Goal: Transaction & Acquisition: Purchase product/service

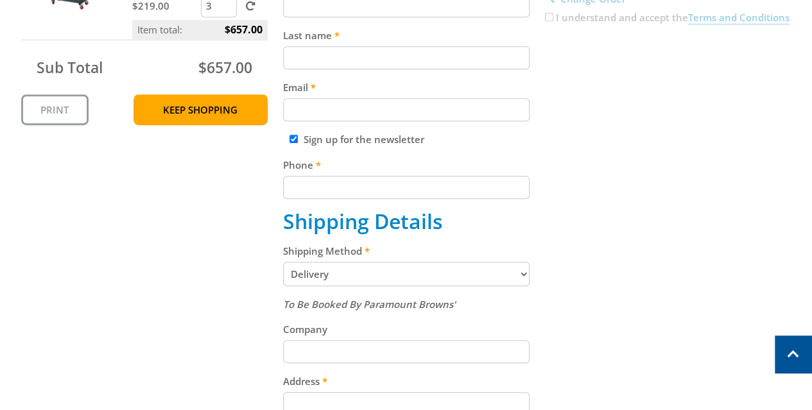
scroll to position [385, 0]
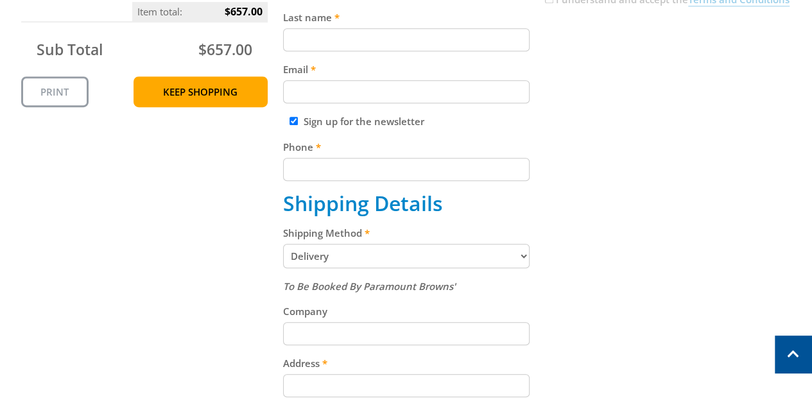
click at [504, 259] on select "Pickup from Gepps Cross Delivery" at bounding box center [406, 256] width 246 height 24
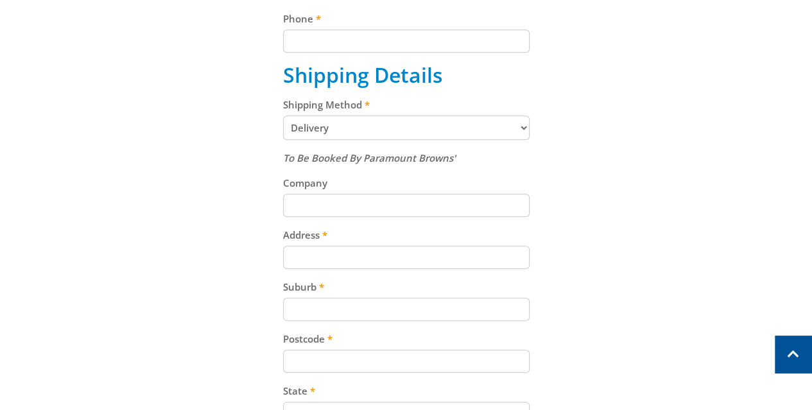
click at [445, 263] on input "Address" at bounding box center [406, 257] width 246 height 23
type input "[STREET_ADDRESS]"
click at [429, 319] on input "Suburb" at bounding box center [406, 309] width 246 height 23
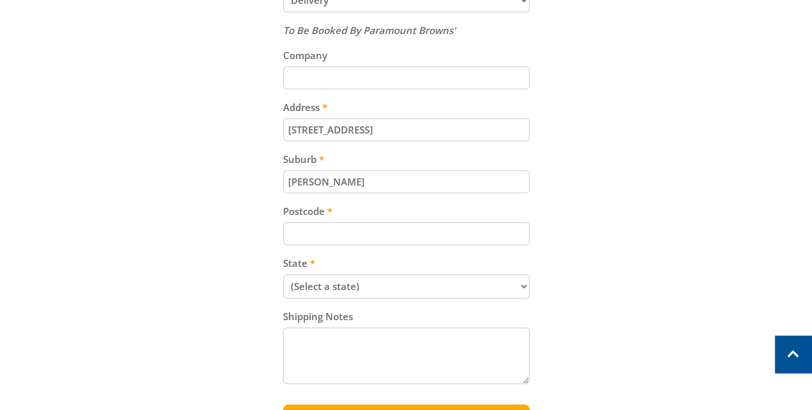
scroll to position [642, 0]
type input "[PERSON_NAME]"
click at [361, 228] on input "Postcode" at bounding box center [406, 232] width 246 height 23
type input "3168"
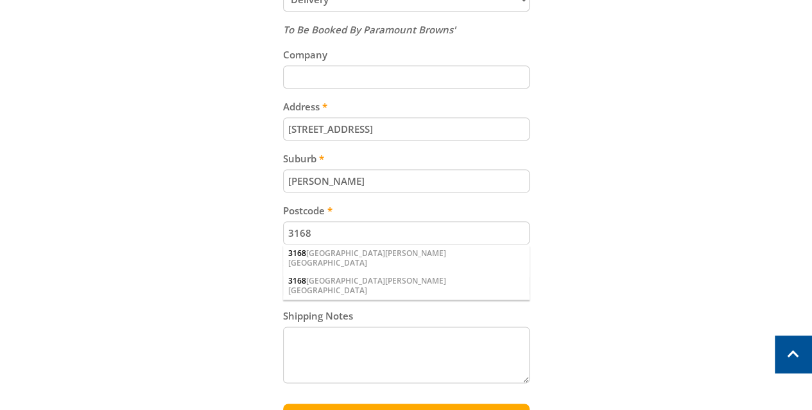
click at [365, 284] on select "(Select a state) [GEOGRAPHIC_DATA] [GEOGRAPHIC_DATA] [GEOGRAPHIC_DATA] [GEOGRAP…" at bounding box center [406, 285] width 246 height 24
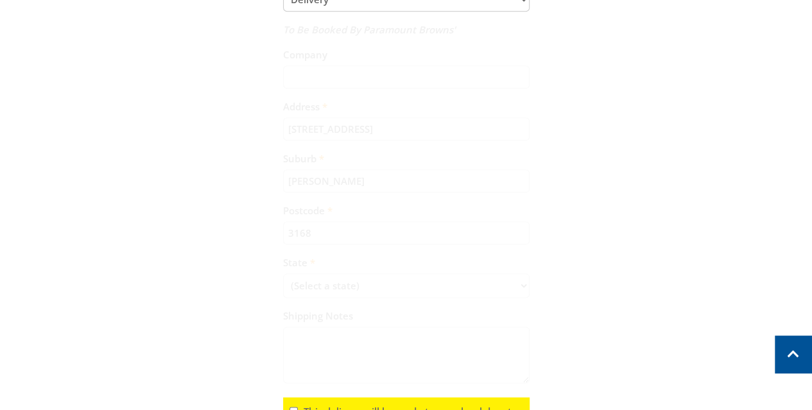
scroll to position [711, 0]
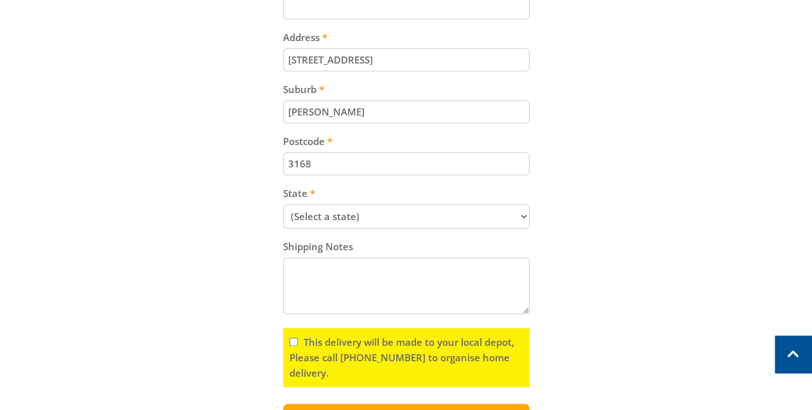
click at [365, 215] on select "(Select a state) [GEOGRAPHIC_DATA] [GEOGRAPHIC_DATA] [GEOGRAPHIC_DATA] [GEOGRAP…" at bounding box center [406, 216] width 246 height 24
select select "VIC"
click at [283, 204] on select "(Select a state) [GEOGRAPHIC_DATA] [GEOGRAPHIC_DATA] [GEOGRAPHIC_DATA] [GEOGRAP…" at bounding box center [406, 216] width 246 height 24
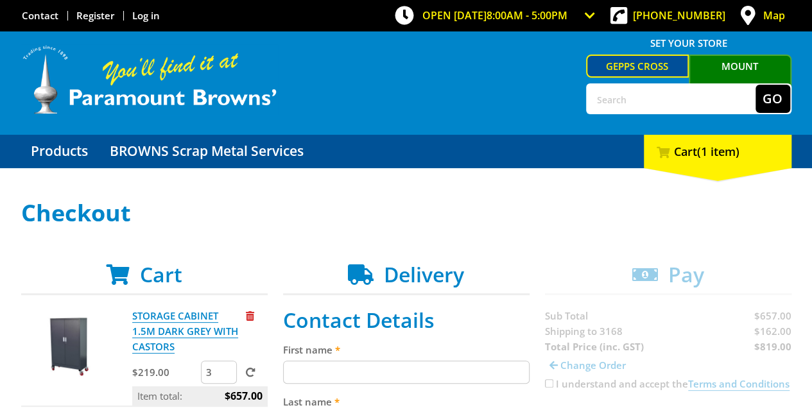
scroll to position [128, 0]
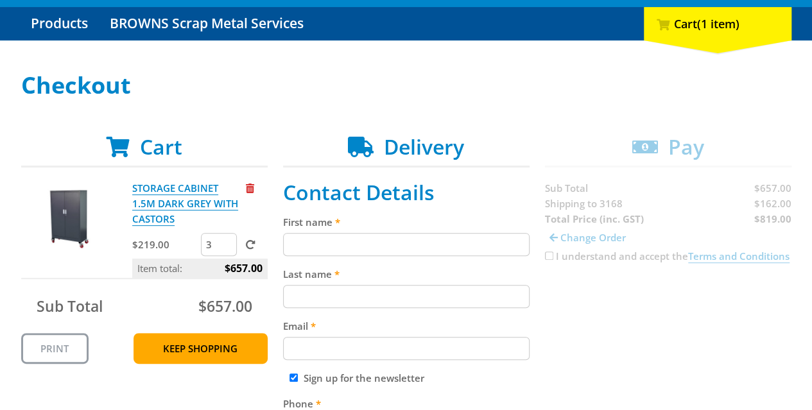
drag, startPoint x: 214, startPoint y: 245, endPoint x: 184, endPoint y: 241, distance: 30.4
click at [185, 242] on div "$219.00 3" at bounding box center [199, 246] width 135 height 26
type input "1"
click at [247, 251] on label at bounding box center [247, 244] width 16 height 13
click at [0, 0] on input "submit" at bounding box center [0, 0] width 0 height 0
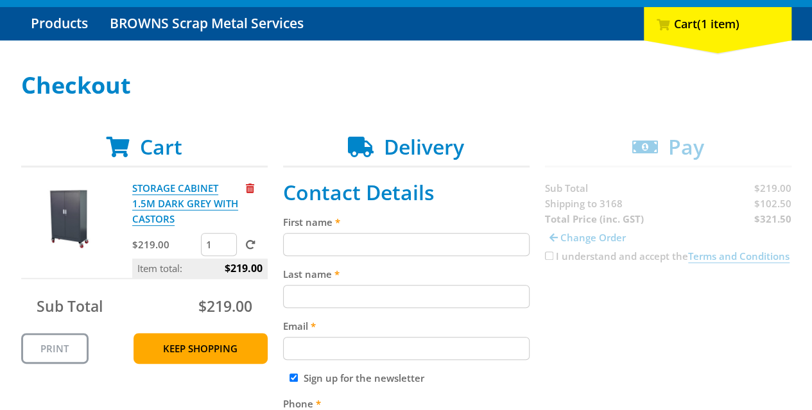
drag, startPoint x: 217, startPoint y: 244, endPoint x: 182, endPoint y: 239, distance: 35.6
click at [182, 239] on div "$219.00 1" at bounding box center [199, 246] width 135 height 26
type input "4"
click at [247, 246] on span at bounding box center [251, 245] width 10 height 10
click at [0, 0] on input "submit" at bounding box center [0, 0] width 0 height 0
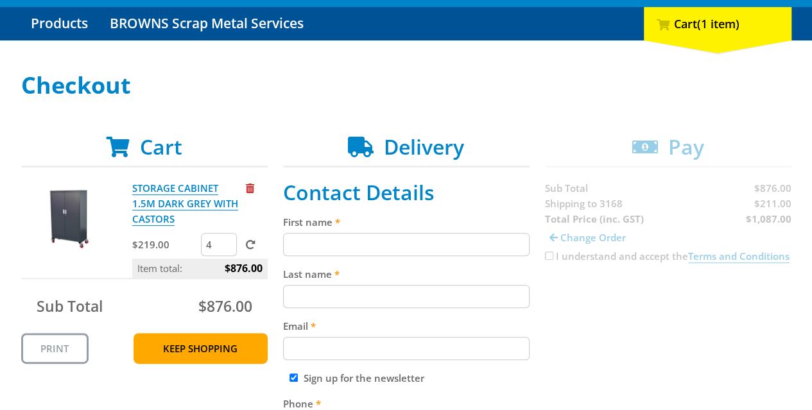
drag, startPoint x: 214, startPoint y: 246, endPoint x: 185, endPoint y: 244, distance: 28.9
click at [185, 244] on div "$219.00 4" at bounding box center [199, 246] width 135 height 26
type input "2"
click at [252, 246] on span at bounding box center [251, 245] width 10 height 10
click at [0, 0] on input "submit" at bounding box center [0, 0] width 0 height 0
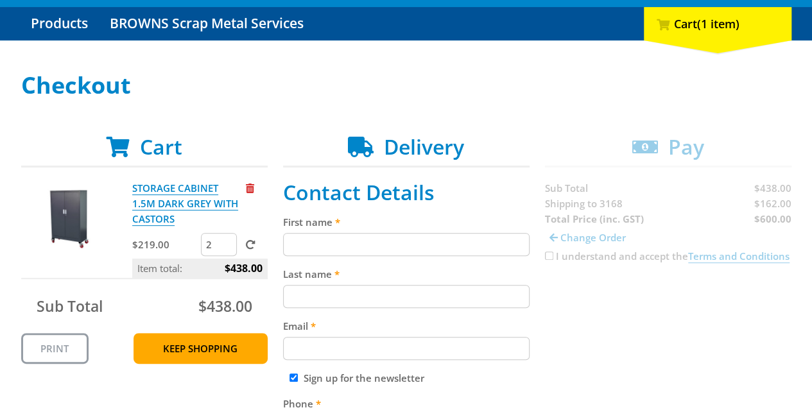
drag, startPoint x: 216, startPoint y: 246, endPoint x: 180, endPoint y: 244, distance: 35.4
click at [187, 245] on div "$219.00 2" at bounding box center [199, 246] width 135 height 26
type input "1"
click at [254, 248] on span at bounding box center [251, 245] width 10 height 10
click at [0, 0] on input "submit" at bounding box center [0, 0] width 0 height 0
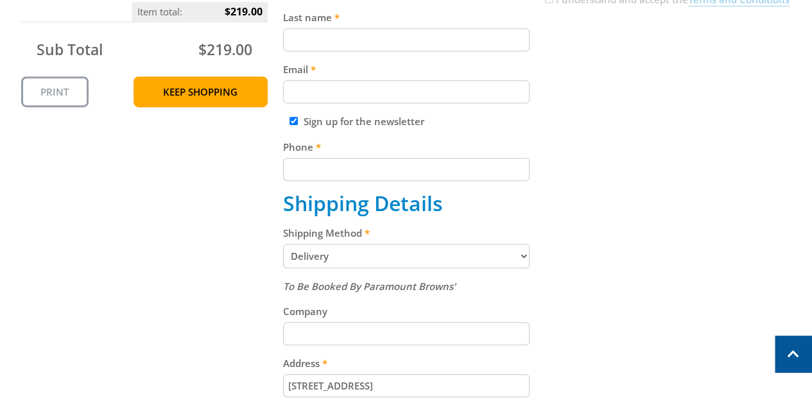
scroll to position [642, 0]
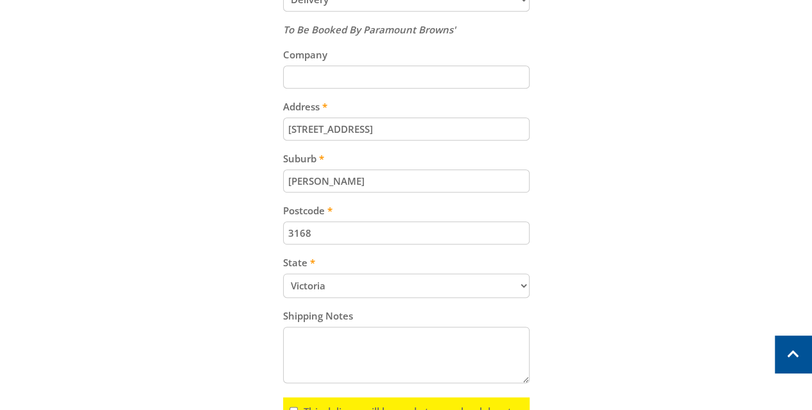
click at [290, 129] on input "[STREET_ADDRESS]" at bounding box center [406, 128] width 246 height 23
click at [635, 140] on div "Cart STORAGE CABINET 1.5M DARK GREY WITH CASTORS $219.00 1 Item total: $219.00 …" at bounding box center [406, 66] width 770 height 890
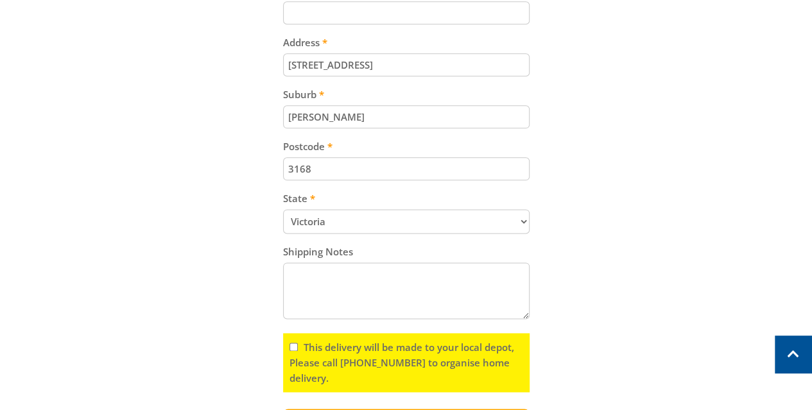
scroll to position [578, 0]
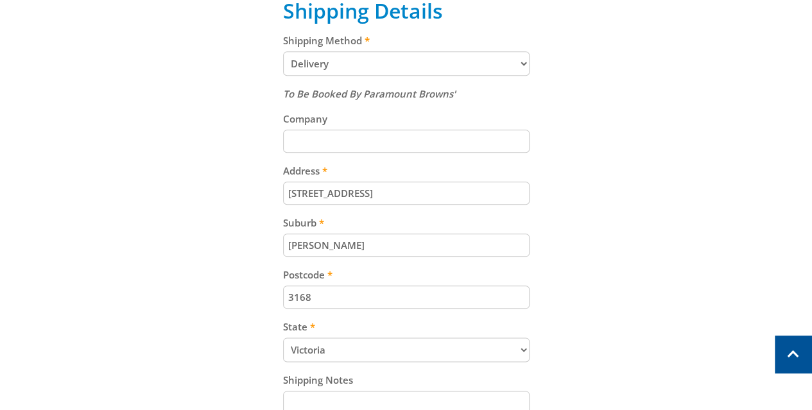
drag, startPoint x: 295, startPoint y: 189, endPoint x: 255, endPoint y: 190, distance: 39.2
click at [256, 190] on div "Cart STORAGE CABINET 1.5M DARK GREY WITH CASTORS $219.00 1 Item total: $219.00 …" at bounding box center [406, 130] width 770 height 890
type input "[STREET_ADDRESS]"
click at [616, 169] on div "Cart STORAGE CABINET 1.5M DARK GREY WITH CASTORS $219.00 1 Item total: $219.00 …" at bounding box center [406, 130] width 770 height 890
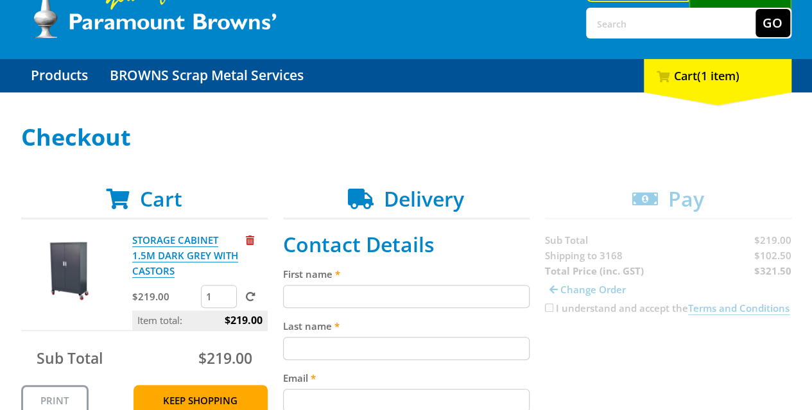
scroll to position [128, 0]
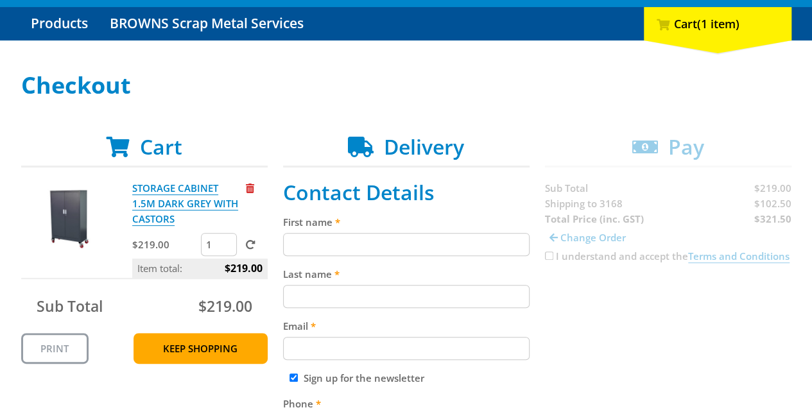
click at [191, 246] on div "$219.00 1" at bounding box center [199, 246] width 135 height 26
type input "2"
click at [252, 245] on span at bounding box center [251, 245] width 10 height 10
click at [0, 0] on input "submit" at bounding box center [0, 0] width 0 height 0
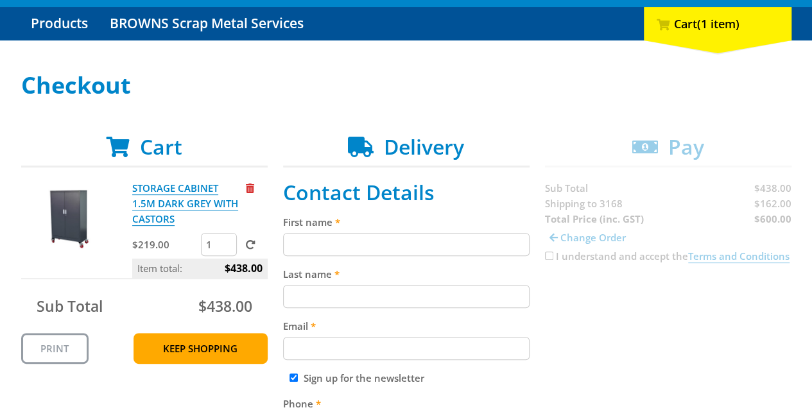
click at [223, 248] on input "1" at bounding box center [219, 244] width 36 height 23
click at [227, 240] on input "2" at bounding box center [219, 244] width 36 height 23
type input "3"
click at [227, 240] on input "3" at bounding box center [219, 244] width 36 height 23
click at [248, 240] on span at bounding box center [251, 245] width 10 height 10
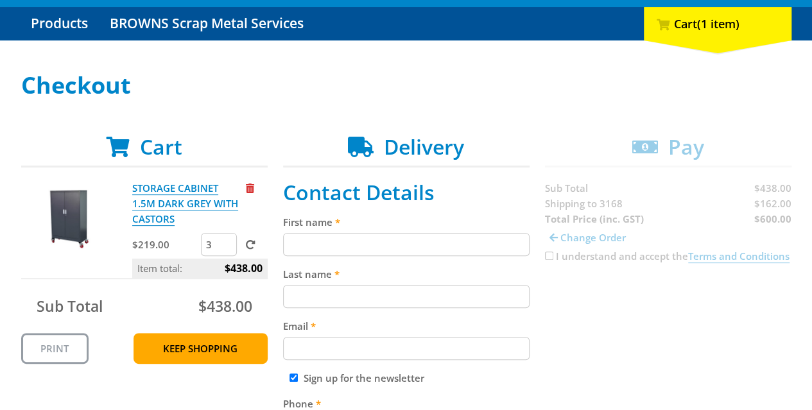
click at [0, 0] on input "submit" at bounding box center [0, 0] width 0 height 0
click at [249, 245] on span at bounding box center [251, 245] width 10 height 10
click at [0, 0] on input "submit" at bounding box center [0, 0] width 0 height 0
drag, startPoint x: 217, startPoint y: 241, endPoint x: 211, endPoint y: 242, distance: 6.5
click at [211, 242] on input "3" at bounding box center [219, 244] width 36 height 23
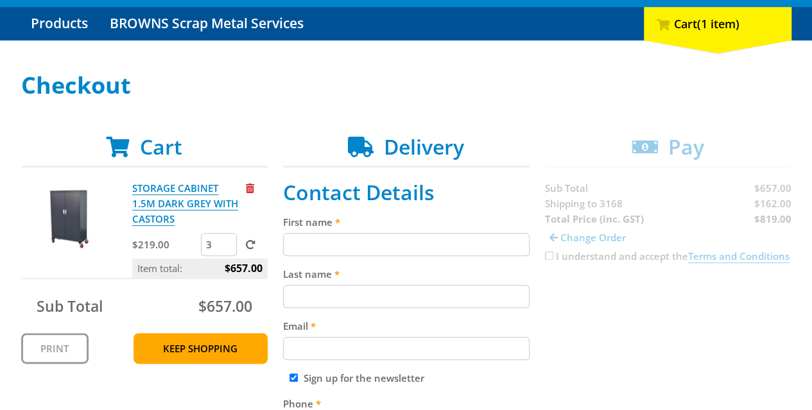
drag, startPoint x: 211, startPoint y: 242, endPoint x: 168, endPoint y: 239, distance: 42.4
click at [168, 239] on div "$219.00 3" at bounding box center [199, 246] width 135 height 26
type input "4"
click at [248, 245] on span at bounding box center [251, 245] width 10 height 10
click at [0, 0] on input "submit" at bounding box center [0, 0] width 0 height 0
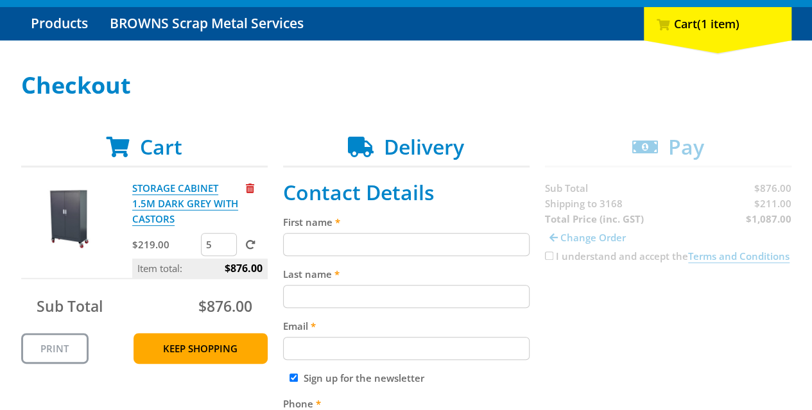
type input "5"
click at [227, 241] on input "5" at bounding box center [219, 244] width 36 height 23
click at [253, 246] on span at bounding box center [251, 245] width 10 height 10
click at [0, 0] on input "submit" at bounding box center [0, 0] width 0 height 0
type input "6"
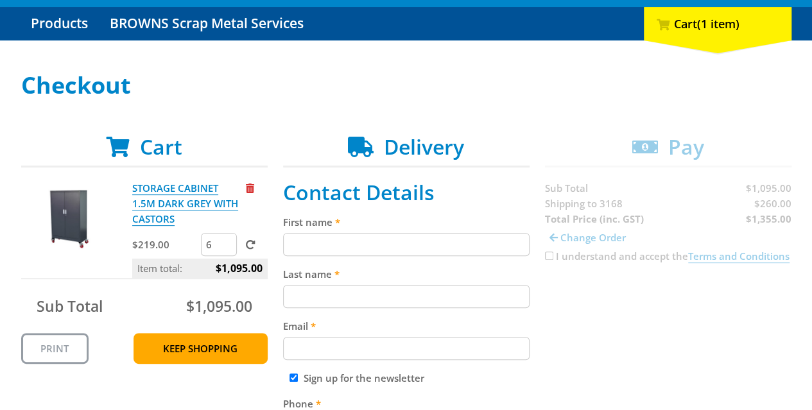
click at [230, 241] on input "6" at bounding box center [219, 244] width 36 height 23
click at [248, 241] on span at bounding box center [251, 245] width 10 height 10
click at [0, 0] on input "submit" at bounding box center [0, 0] width 0 height 0
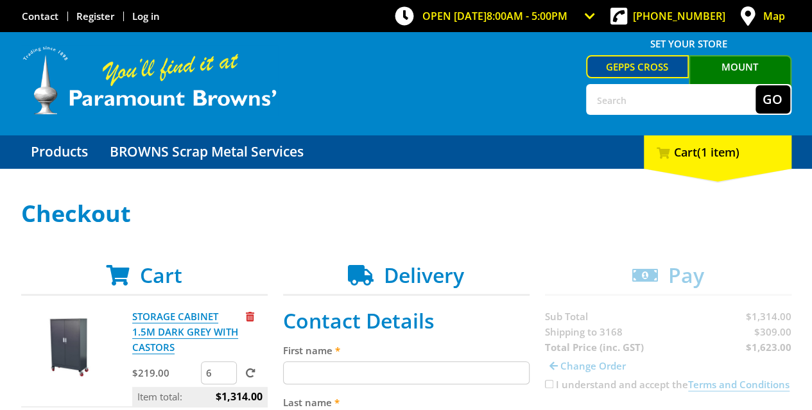
scroll to position [193, 0]
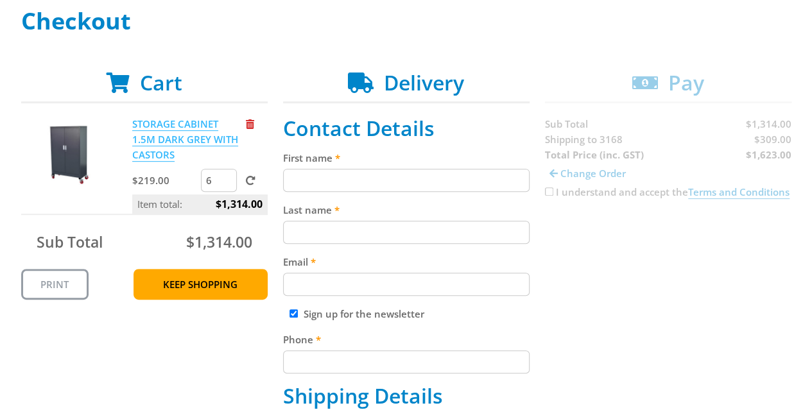
click at [167, 121] on link "STORAGE CABINET 1.5M DARK GREY WITH CASTORS" at bounding box center [185, 139] width 106 height 44
